Goal: Check status: Check status

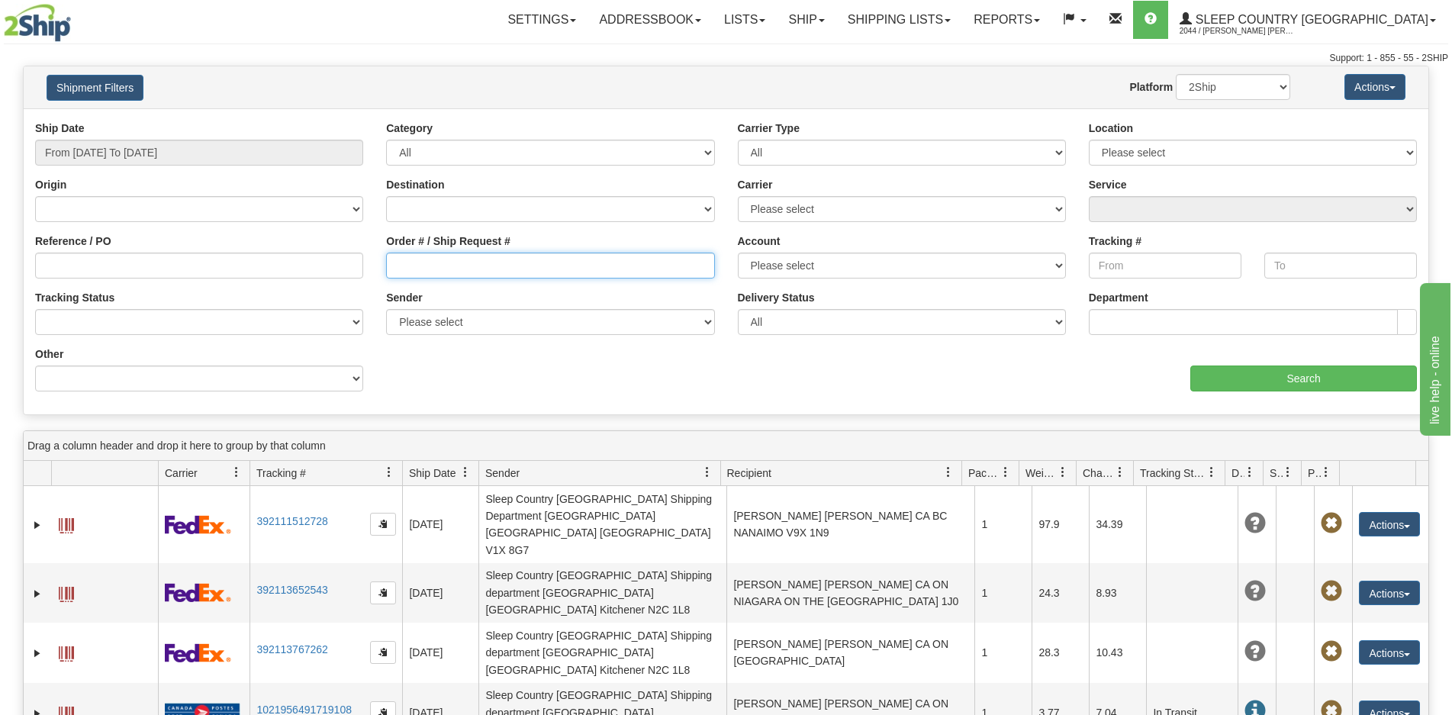
click at [462, 272] on input "Order # / Ship Request #" at bounding box center [550, 266] width 328 height 26
paste input "9000H967910"
type input "9000H967910"
click at [104, 169] on div "Ship Date From [DATE] To [DATE]" at bounding box center [199, 149] width 351 height 56
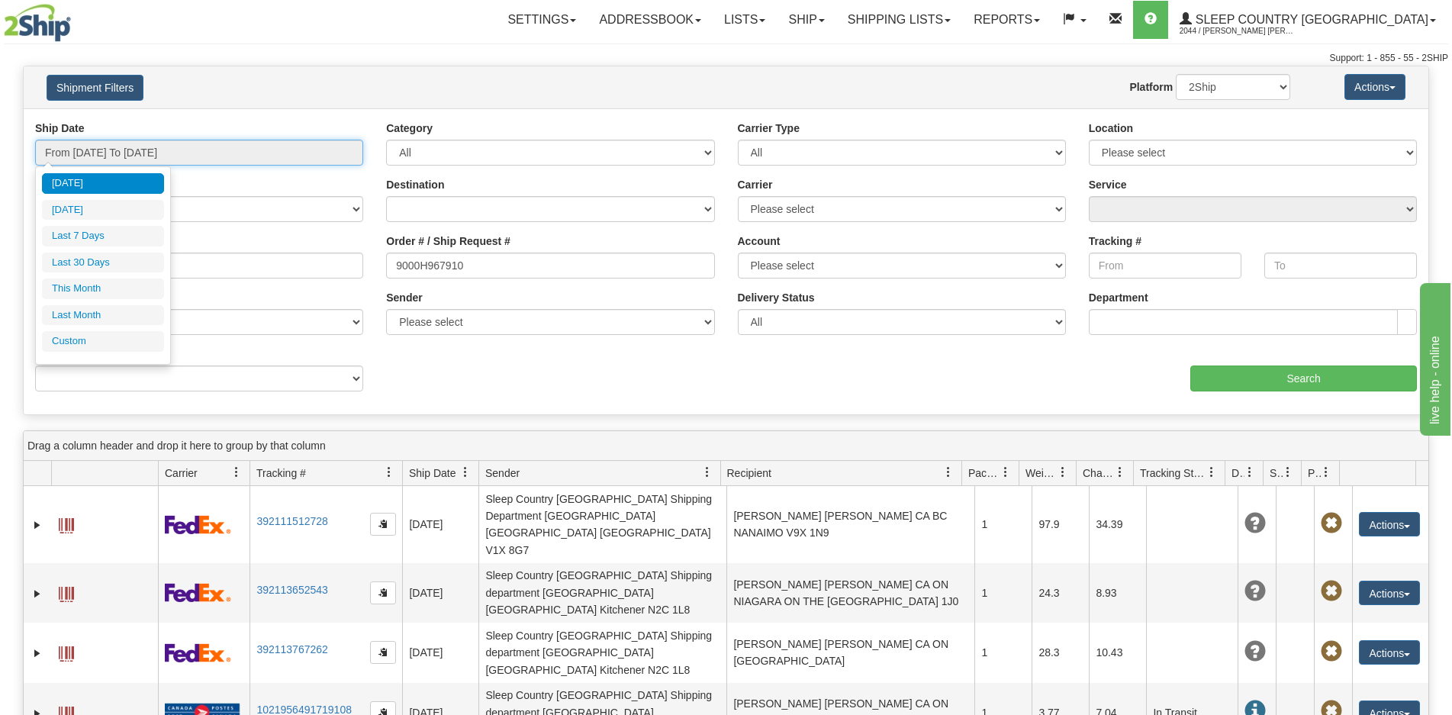
click at [98, 157] on input "From [DATE] To [DATE]" at bounding box center [199, 153] width 328 height 26
click at [76, 256] on li "Last 30 Days" at bounding box center [103, 263] width 122 height 21
type input "From [DATE] To [DATE]"
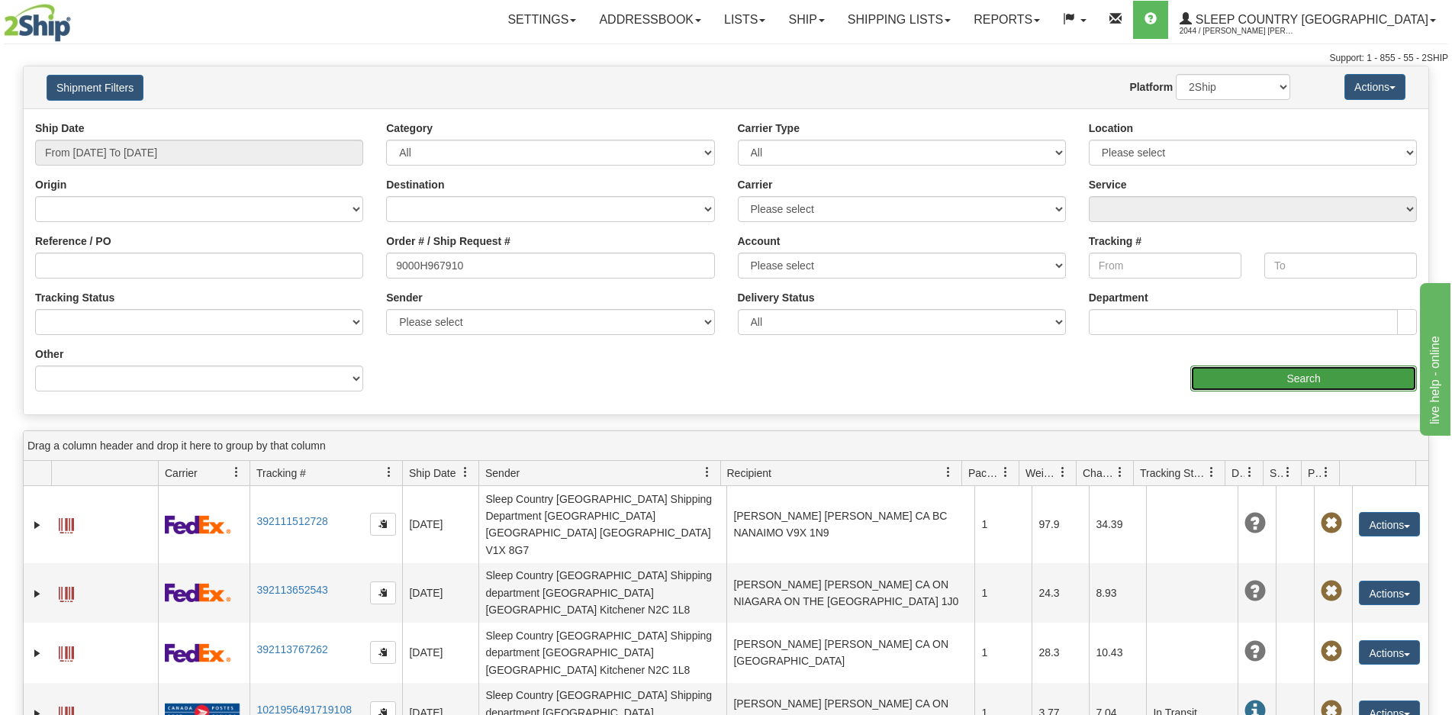
click at [1238, 375] on input "Search" at bounding box center [1303, 378] width 227 height 26
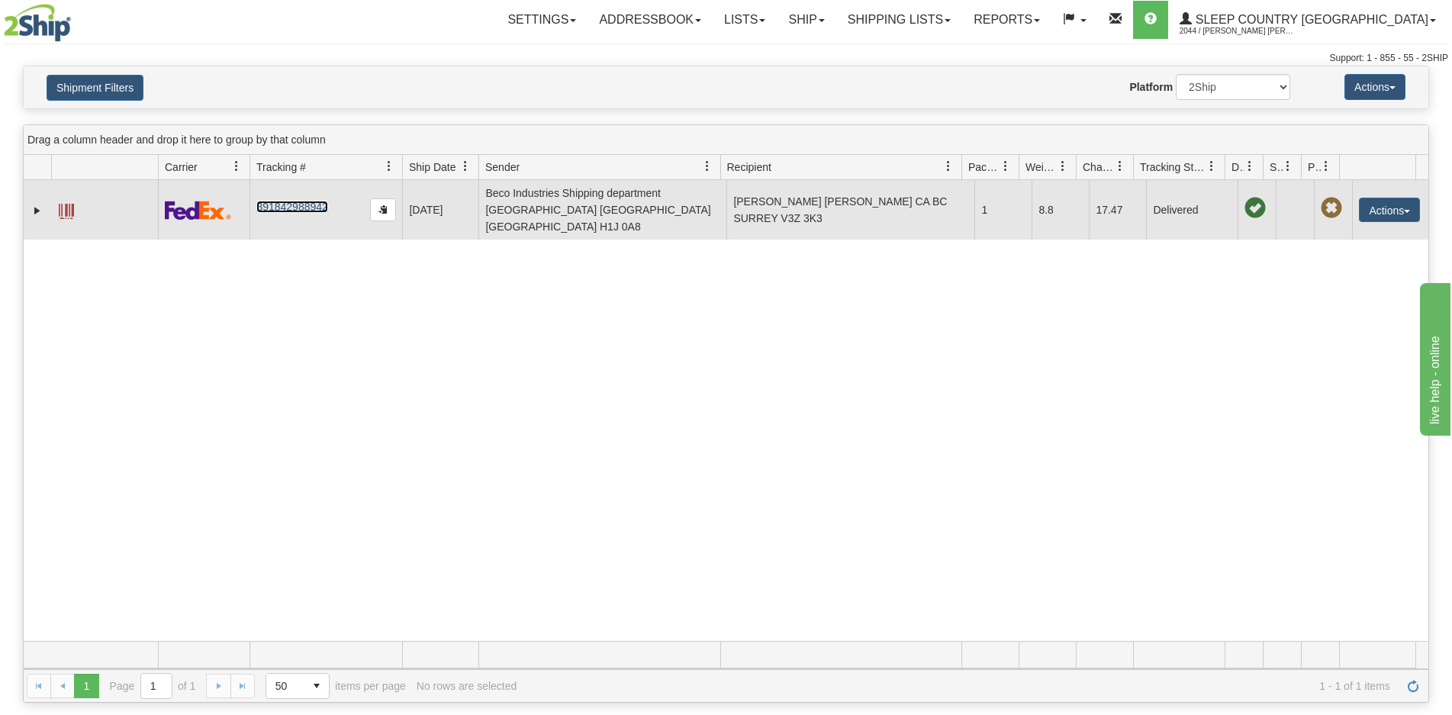
click at [290, 201] on link "391842988942" at bounding box center [291, 207] width 71 height 12
